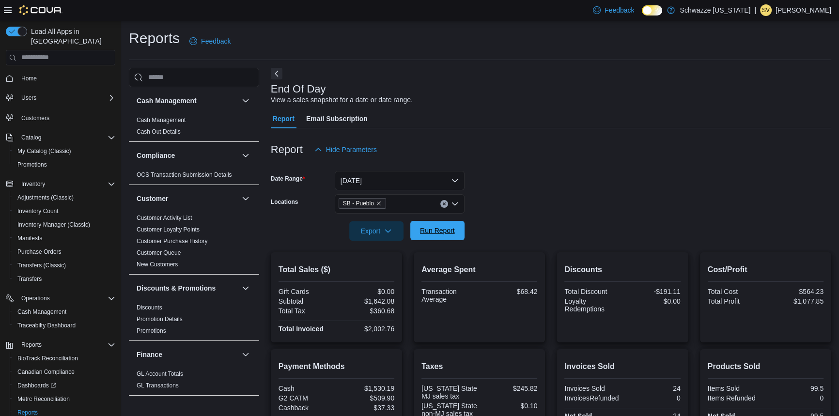
click at [436, 235] on span "Run Report" at bounding box center [437, 231] width 35 height 10
drag, startPoint x: 447, startPoint y: 235, endPoint x: 576, endPoint y: 189, distance: 136.7
click at [447, 235] on span "Run Report" at bounding box center [437, 231] width 35 height 10
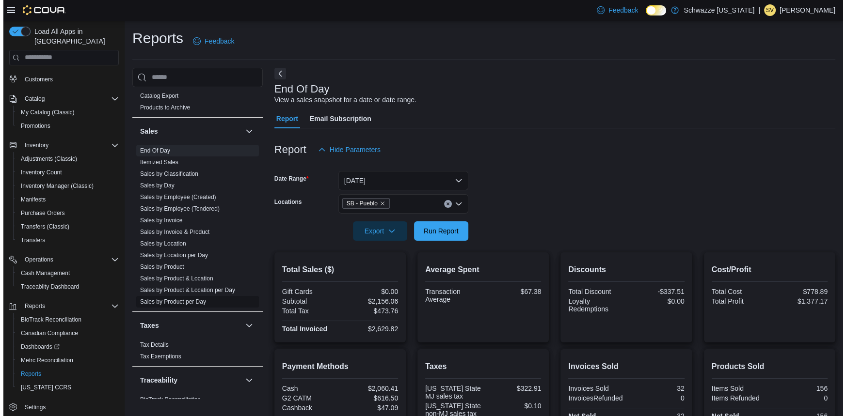
scroll to position [661, 0]
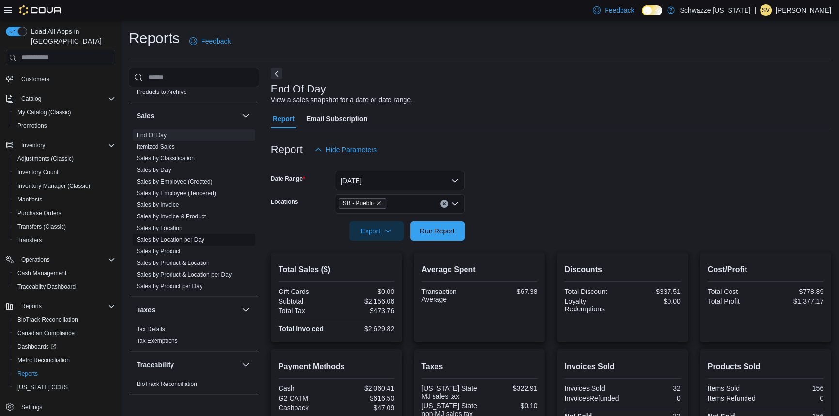
click at [192, 240] on link "Sales by Location per Day" at bounding box center [171, 240] width 68 height 7
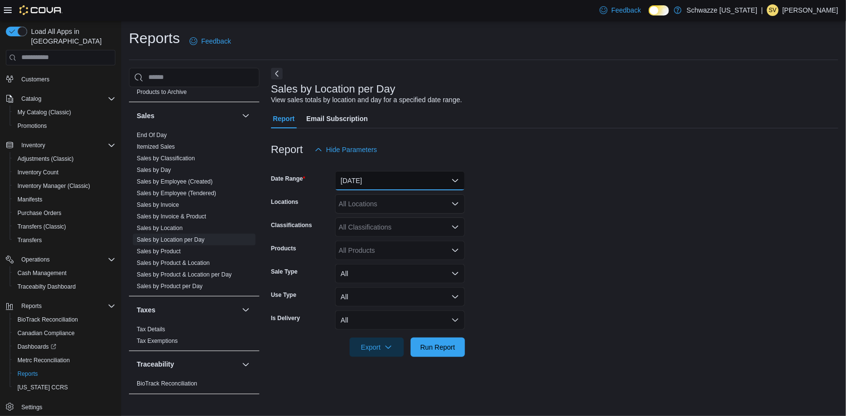
click at [395, 189] on button "Yesterday" at bounding box center [400, 180] width 130 height 19
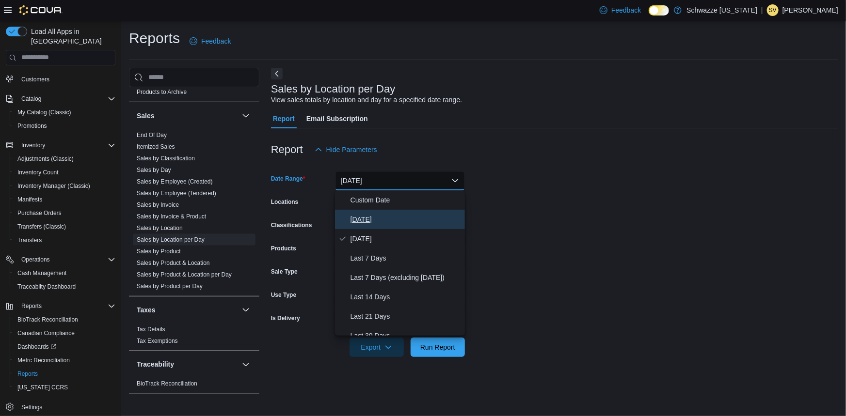
click at [394, 218] on span "Today" at bounding box center [405, 220] width 110 height 12
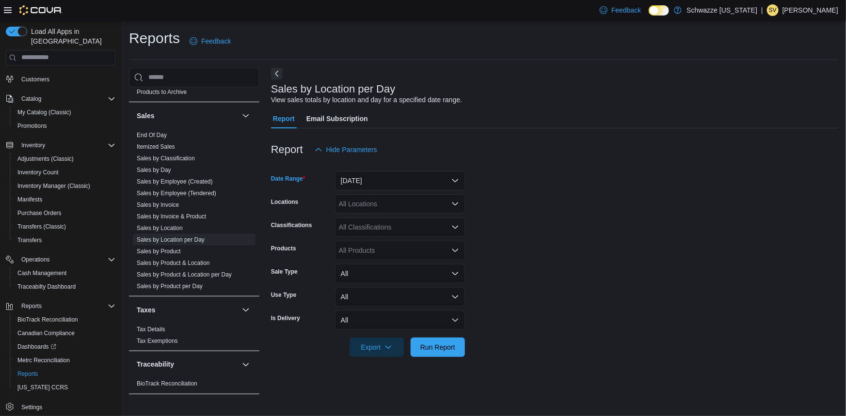
click at [546, 194] on form "Date Range Today Locations All Locations Classifications All Classifications Pr…" at bounding box center [554, 258] width 567 height 198
click at [425, 203] on div "All Locations" at bounding box center [400, 203] width 130 height 19
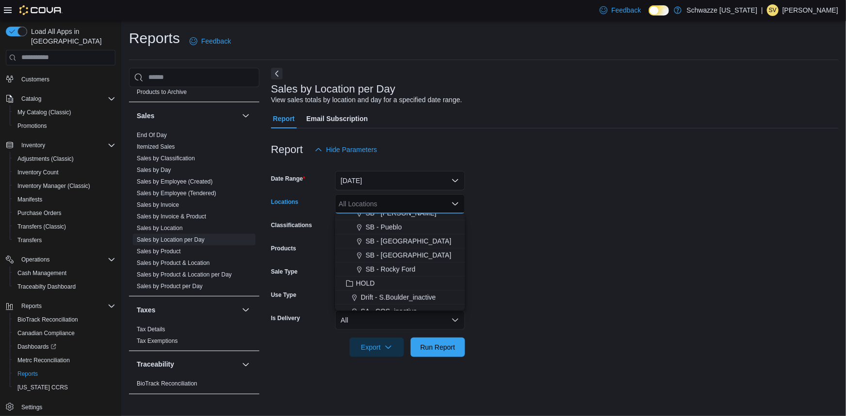
scroll to position [465, 0]
click at [407, 221] on div "SB - Pueblo" at bounding box center [400, 219] width 118 height 10
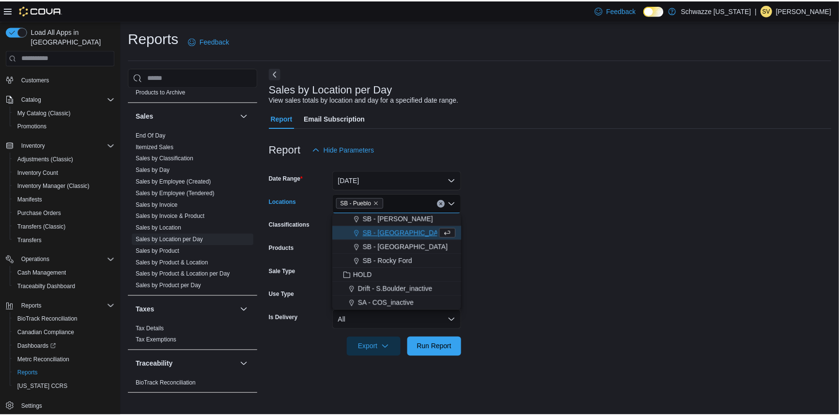
scroll to position [451, 0]
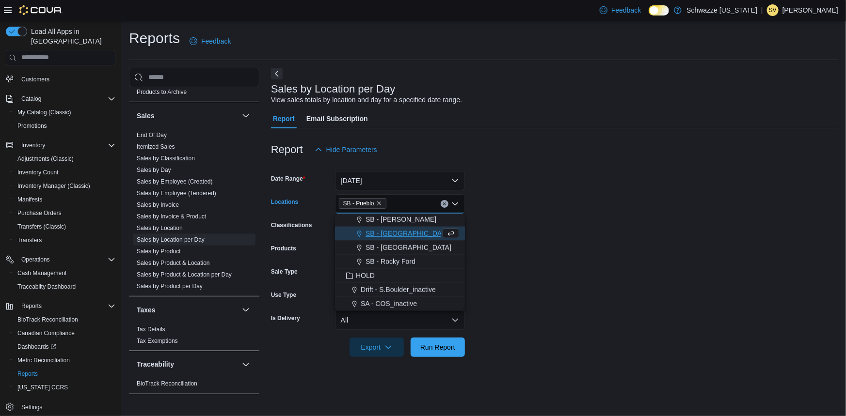
click at [490, 217] on form "Date Range Today Locations SB - Pueblo Combo box. Selected. SB - Pueblo. Press …" at bounding box center [554, 258] width 567 height 198
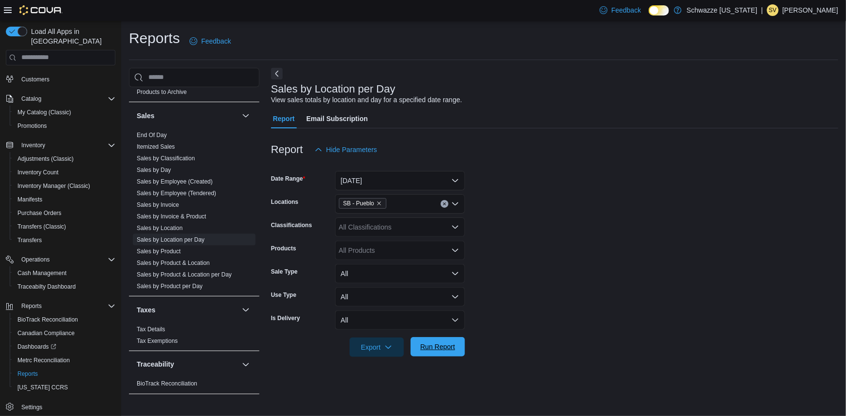
click at [432, 340] on span "Run Report" at bounding box center [437, 346] width 43 height 19
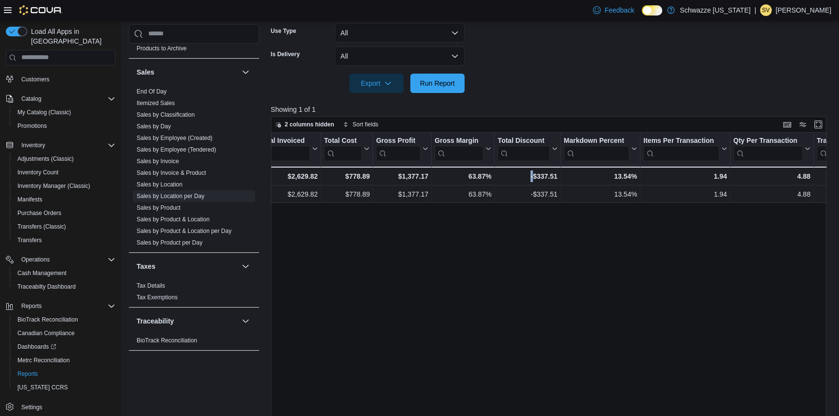
scroll to position [0, 522]
click at [571, 299] on div "Location Click to view column header actions Date Click to view column header a…" at bounding box center [552, 291] width 562 height 316
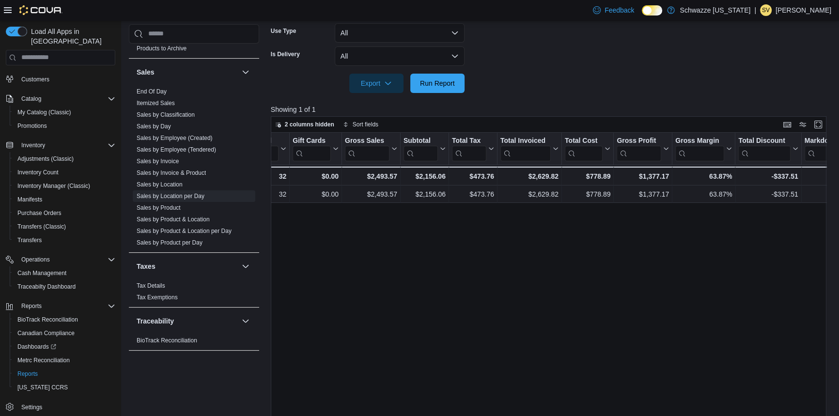
scroll to position [0, 273]
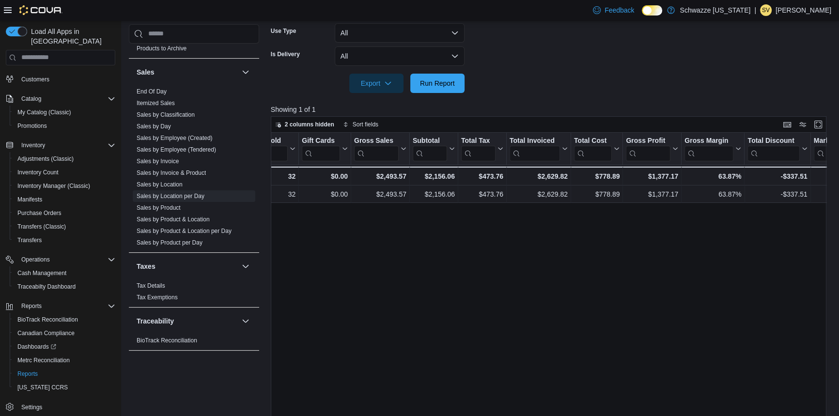
click at [425, 255] on div "Location Click to view column header actions Date Click to view column header a…" at bounding box center [552, 291] width 562 height 316
click at [161, 88] on link "End Of Day" at bounding box center [152, 91] width 30 height 7
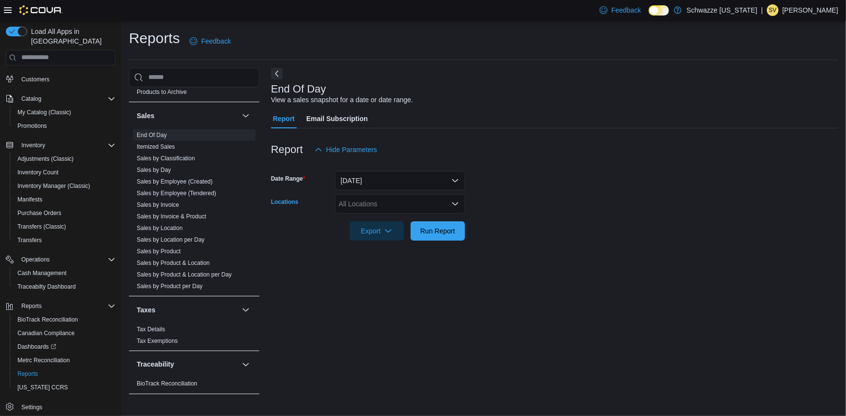
click at [416, 206] on div "All Locations" at bounding box center [400, 203] width 130 height 19
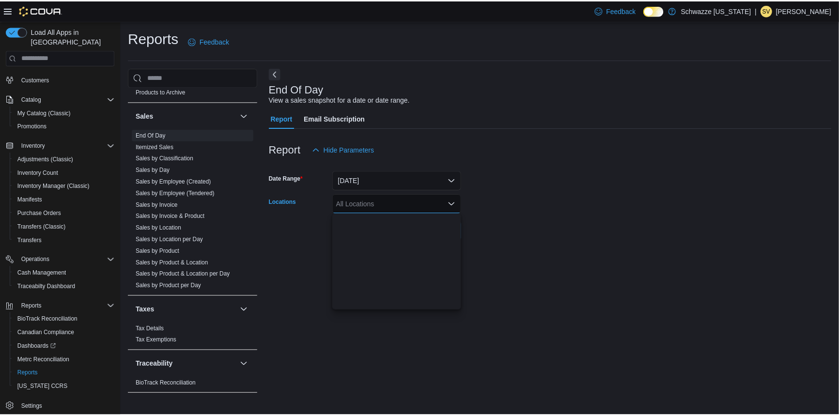
scroll to position [396, 0]
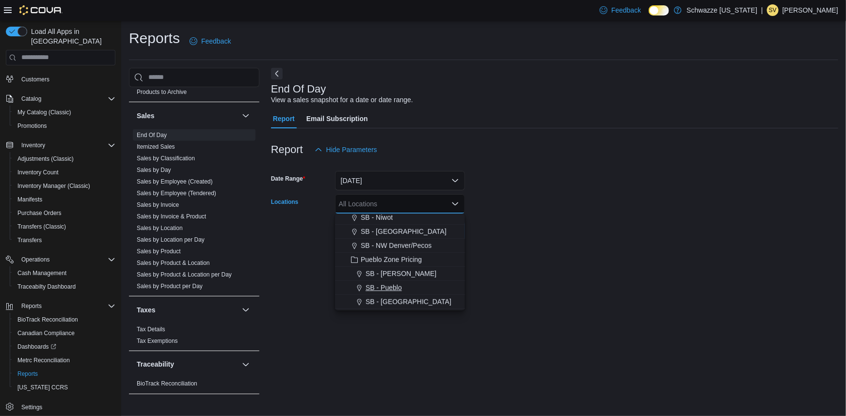
click at [396, 289] on span "SB - Pueblo" at bounding box center [383, 288] width 36 height 10
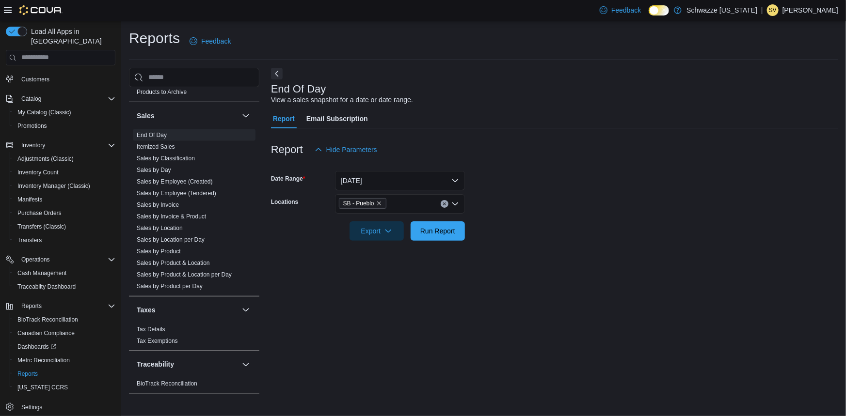
click at [501, 214] on div at bounding box center [554, 218] width 567 height 8
click at [444, 234] on span "Run Report" at bounding box center [437, 231] width 35 height 10
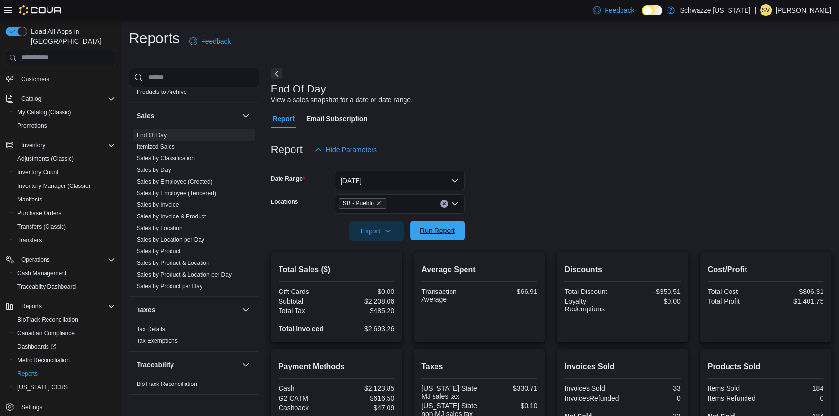
click at [451, 232] on span "Run Report" at bounding box center [437, 231] width 35 height 10
click at [824, 13] on p "Simonita Valdez" at bounding box center [804, 10] width 56 height 12
click at [769, 97] on span "Sign Out" at bounding box center [769, 94] width 26 height 10
